Goal: Task Accomplishment & Management: Manage account settings

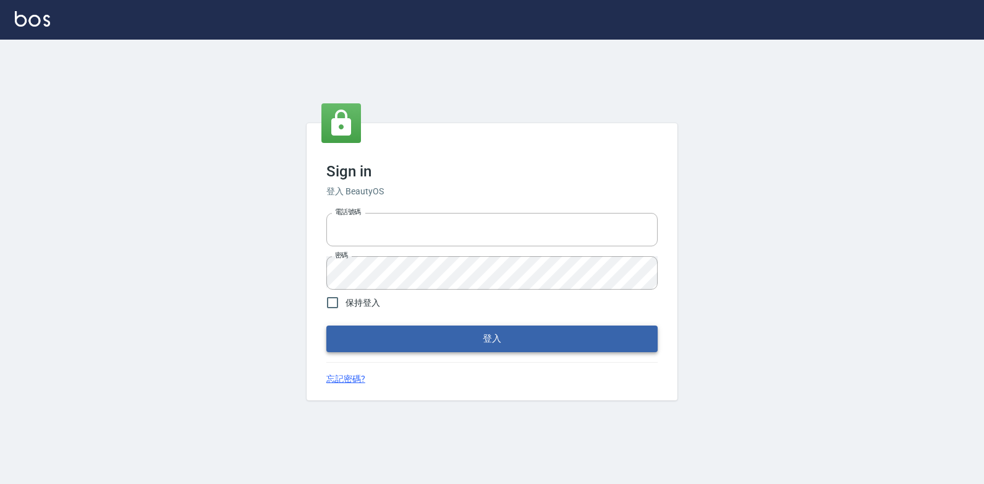
type input "047265856"
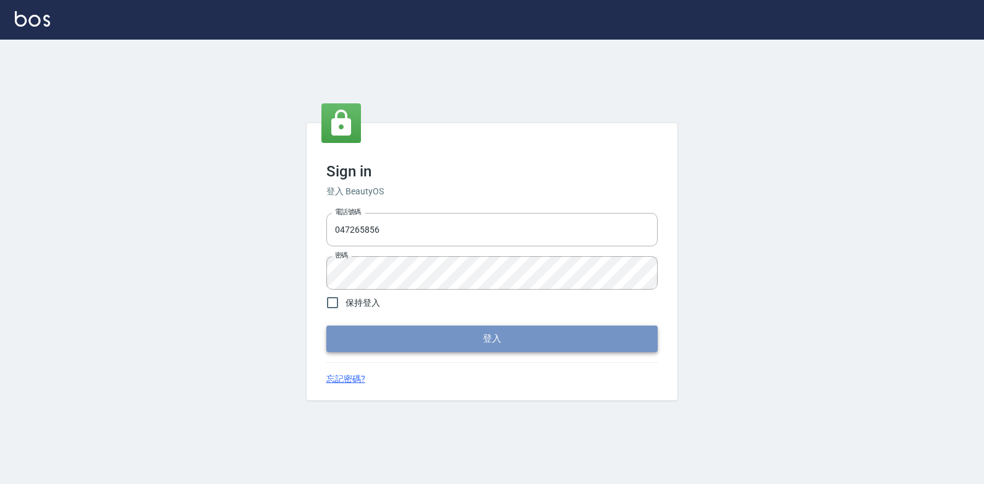
click at [448, 339] on button "登入" at bounding box center [491, 338] width 331 height 26
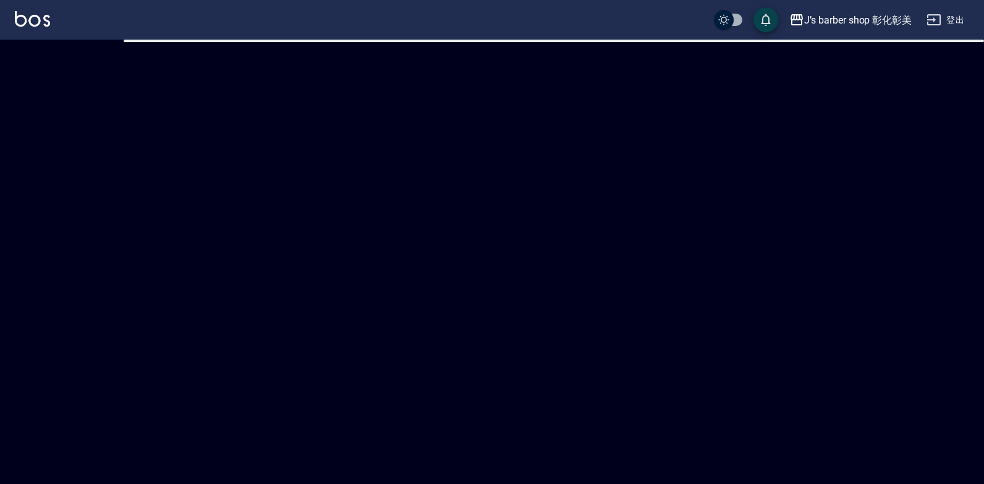
checkbox input "true"
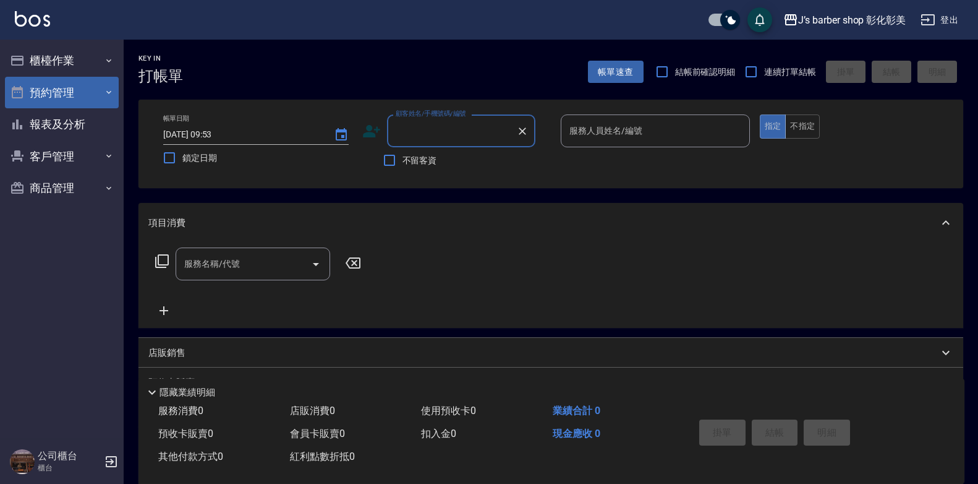
click at [33, 83] on button "預約管理" at bounding box center [62, 93] width 114 height 32
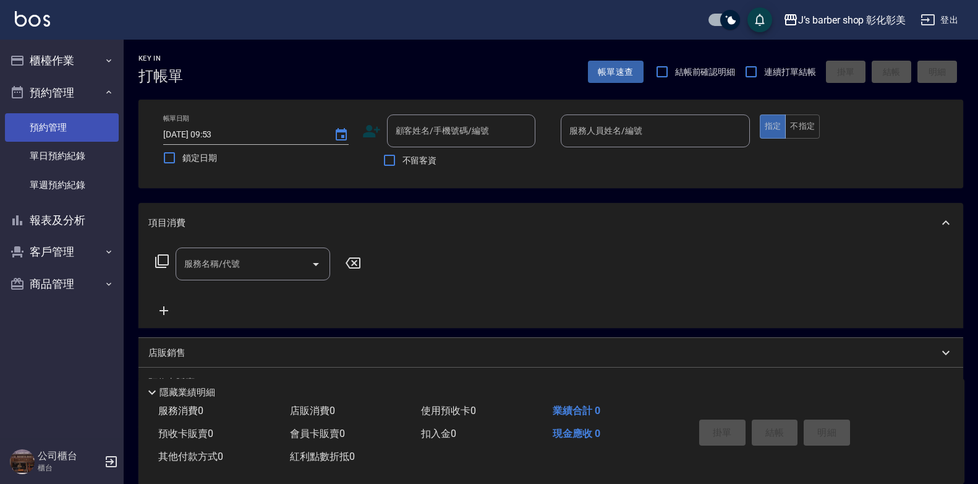
click at [52, 130] on link "預約管理" at bounding box center [62, 127] width 114 height 28
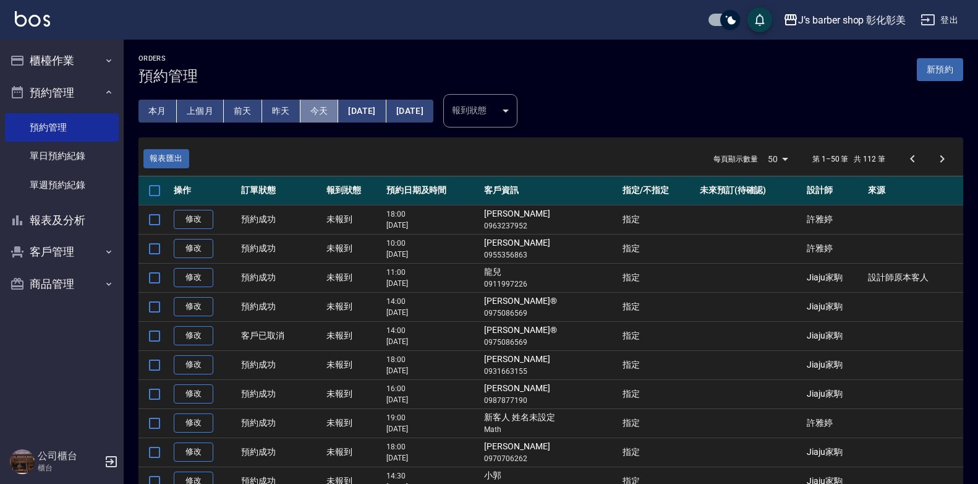
click at [307, 109] on button "今天" at bounding box center [320, 111] width 38 height 23
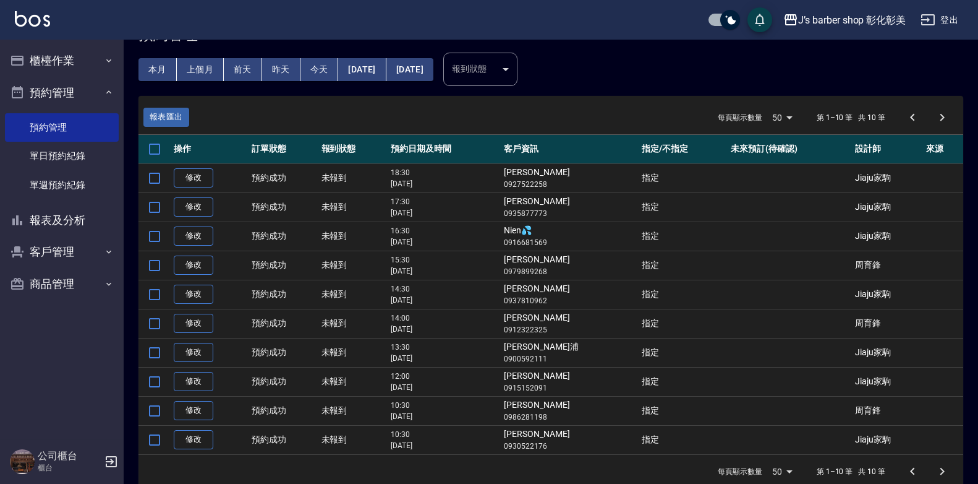
scroll to position [61, 0]
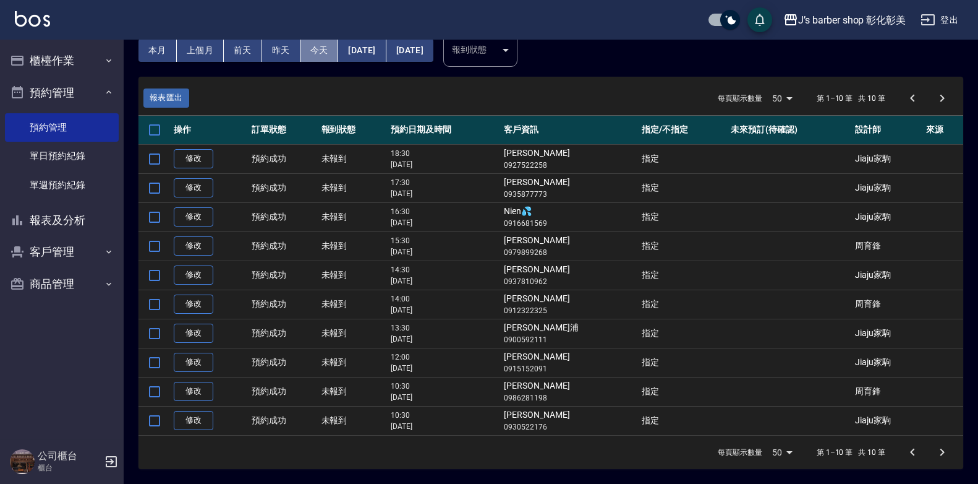
click at [322, 42] on button "今天" at bounding box center [320, 50] width 38 height 23
click at [324, 43] on button "今天" at bounding box center [320, 50] width 38 height 23
click at [60, 61] on button "櫃檯作業" at bounding box center [62, 61] width 114 height 32
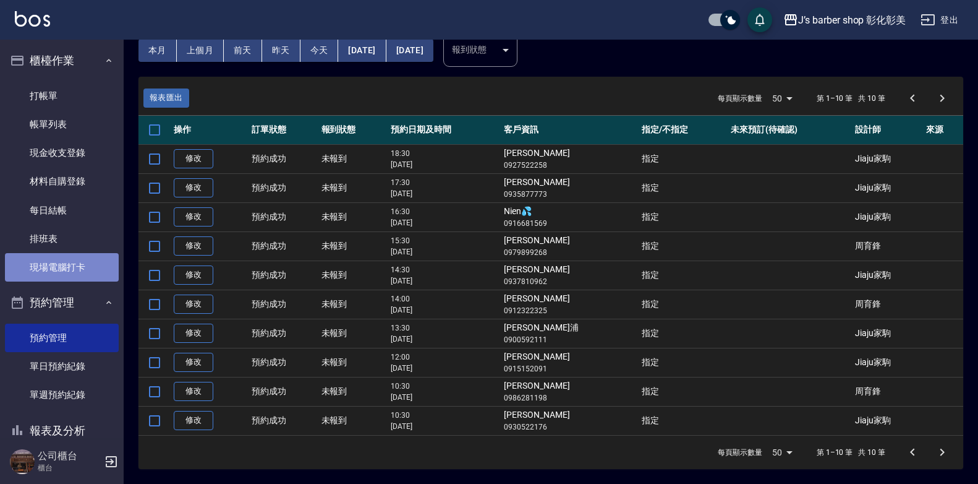
click at [72, 269] on link "現場電腦打卡" at bounding box center [62, 267] width 114 height 28
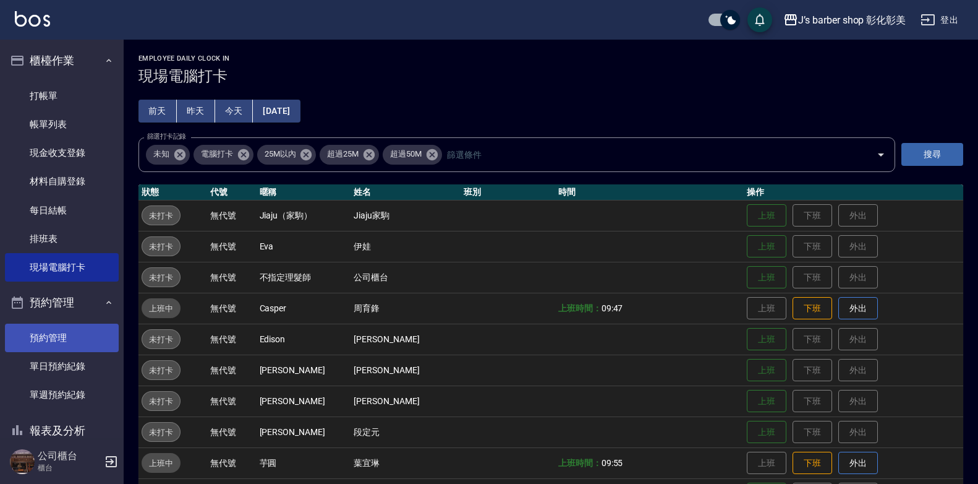
click at [53, 346] on link "預約管理" at bounding box center [62, 337] width 114 height 28
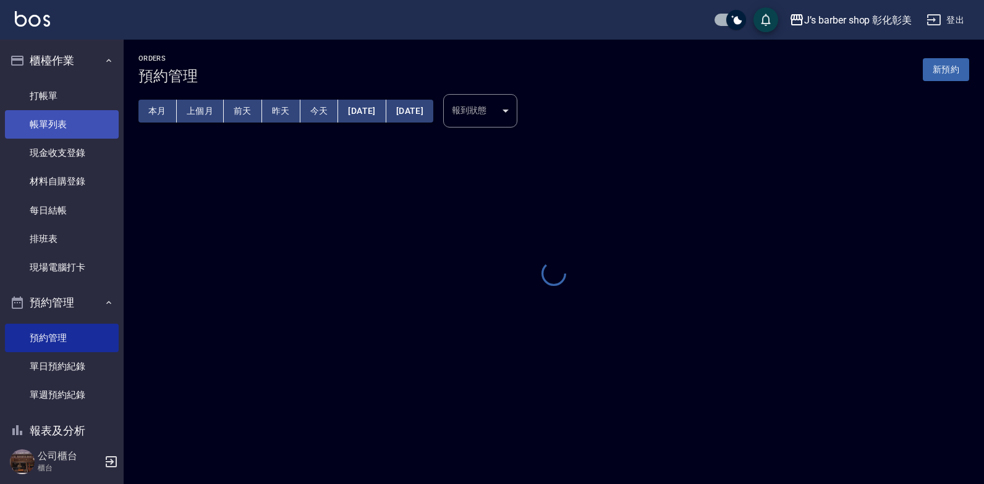
click at [85, 127] on link "帳單列表" at bounding box center [62, 124] width 114 height 28
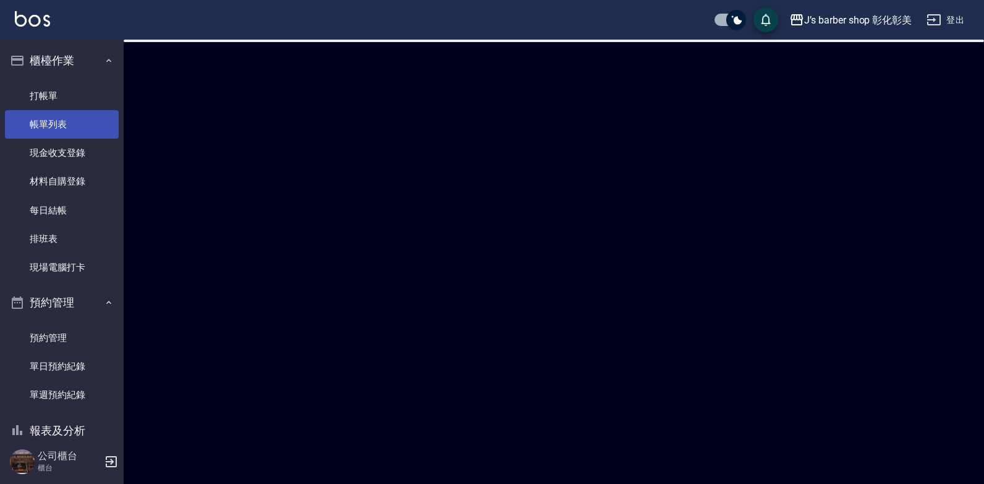
click at [85, 127] on link "帳單列表" at bounding box center [62, 124] width 114 height 28
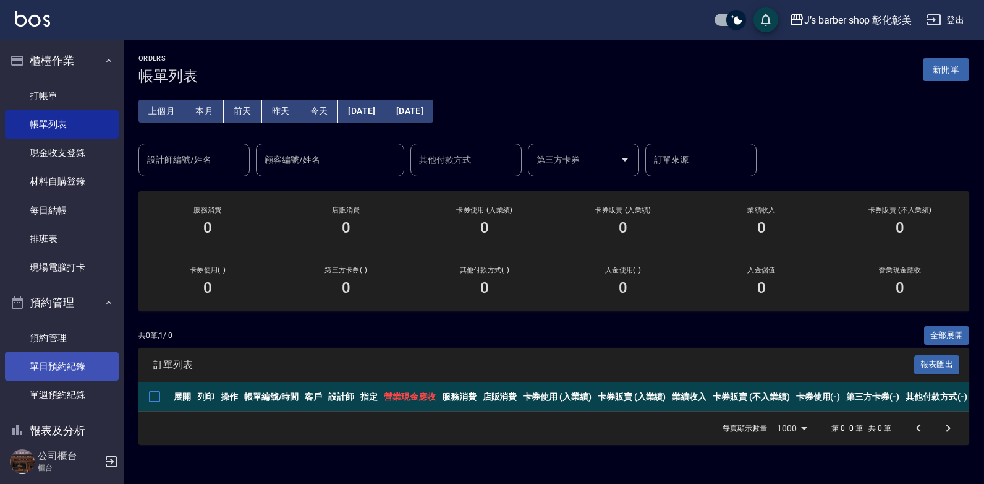
click at [75, 357] on link "單日預約紀錄" at bounding box center [62, 366] width 114 height 28
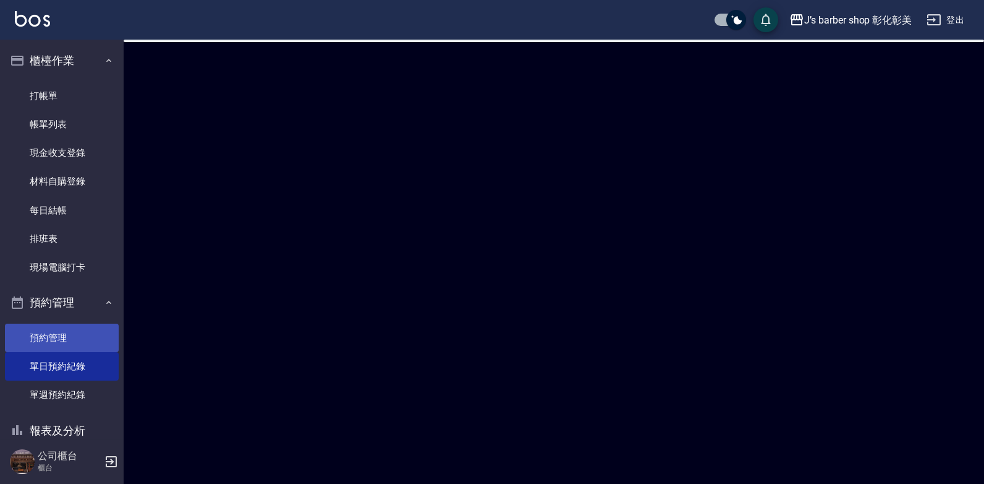
click at [72, 326] on link "預約管理" at bounding box center [62, 337] width 114 height 28
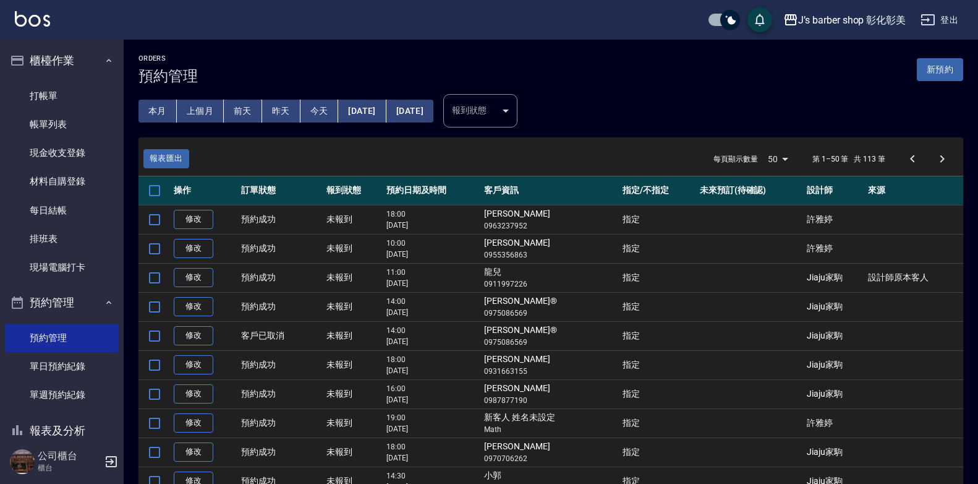
click at [316, 113] on button "今天" at bounding box center [320, 111] width 38 height 23
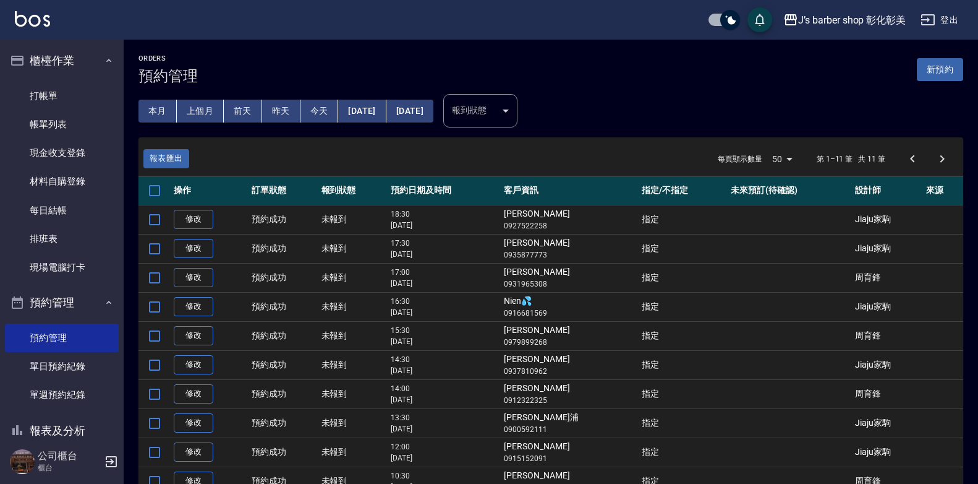
click at [370, 109] on button "[DATE]" at bounding box center [362, 111] width 48 height 23
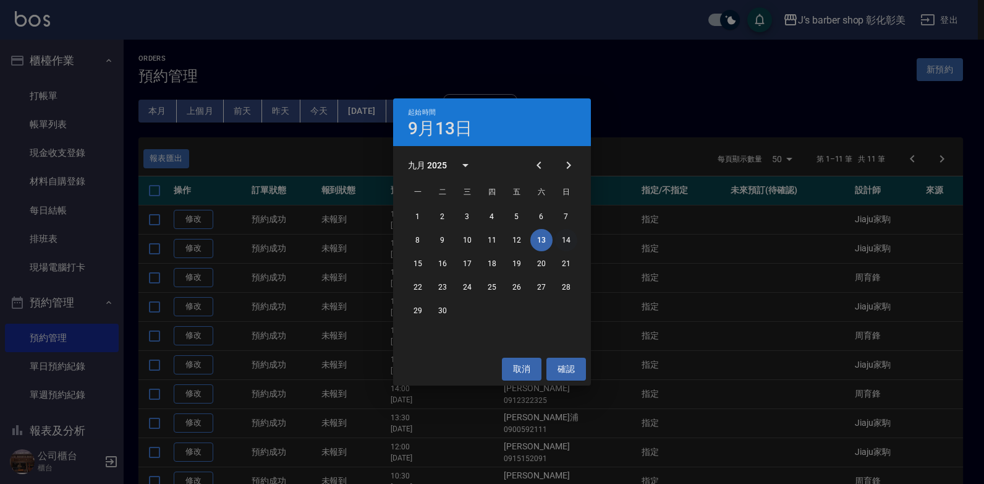
click at [566, 239] on button "14" at bounding box center [566, 240] width 22 height 22
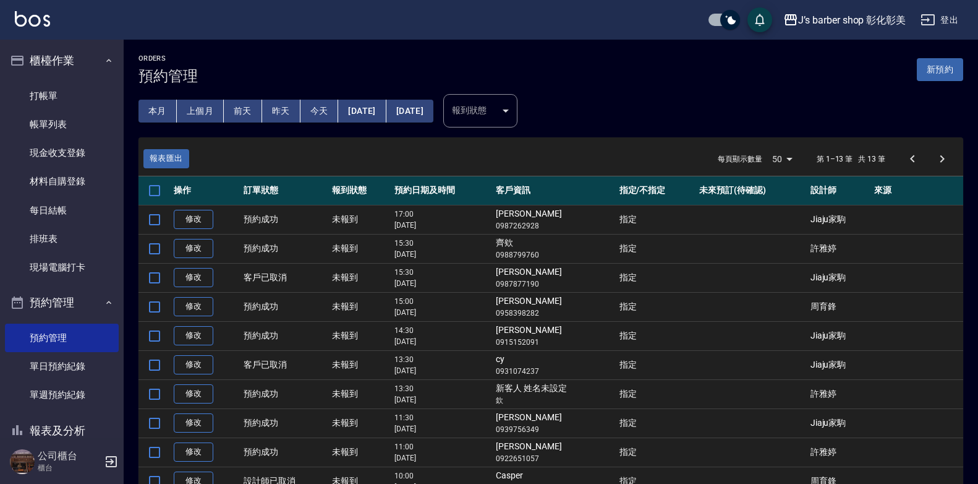
click at [386, 108] on button "[DATE]" at bounding box center [362, 111] width 48 height 23
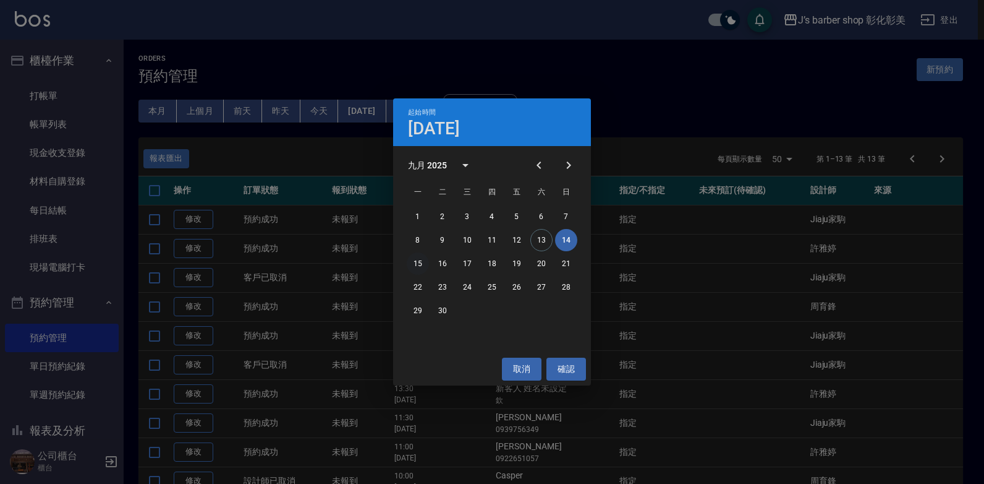
click at [420, 258] on button "15" at bounding box center [418, 263] width 22 height 22
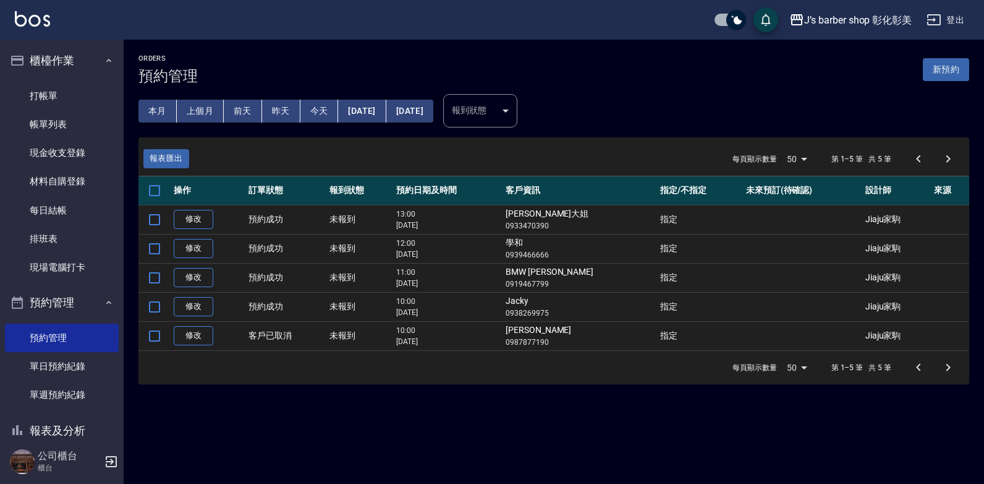
click at [386, 111] on button "[DATE]" at bounding box center [362, 111] width 48 height 23
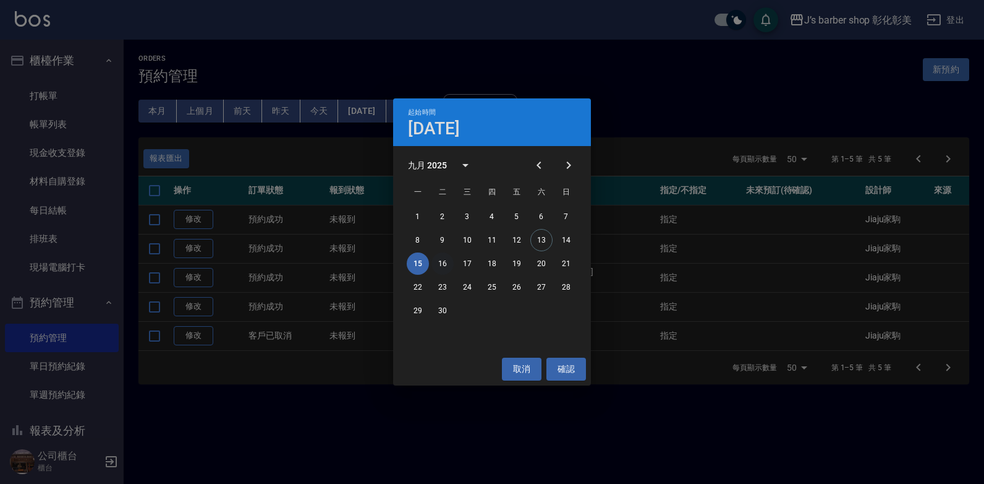
click at [444, 269] on button "16" at bounding box center [443, 263] width 22 height 22
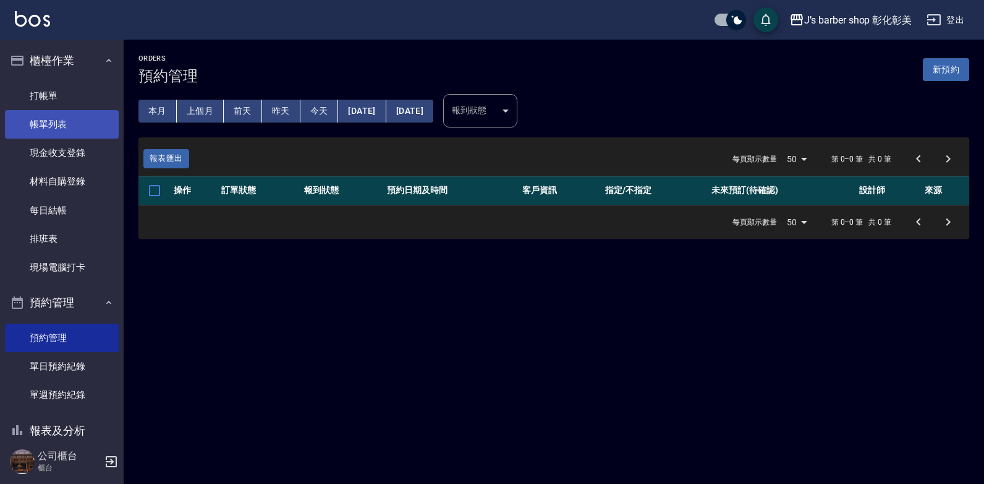
click at [38, 121] on link "帳單列表" at bounding box center [62, 124] width 114 height 28
